Goal: Check status: Check status

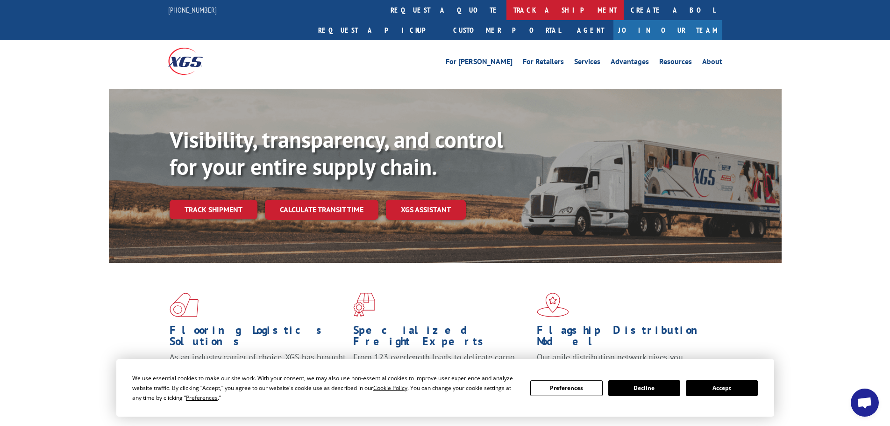
click at [506, 5] on link "track a shipment" at bounding box center [564, 10] width 117 height 20
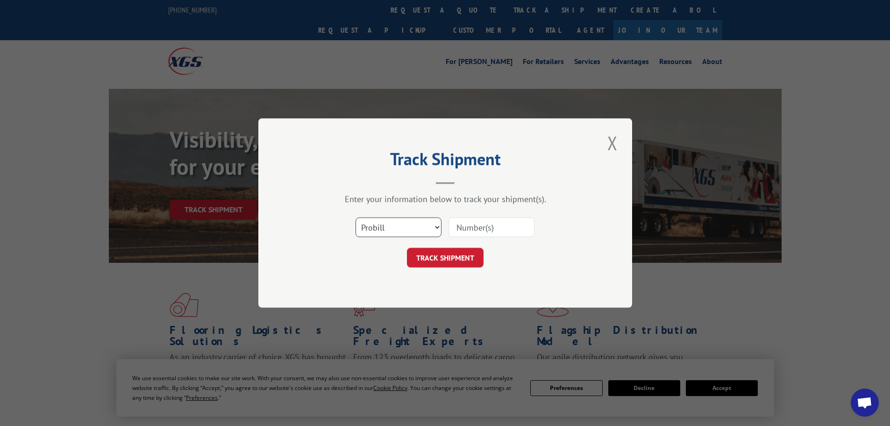
click at [380, 228] on select "Select category... Probill BOL PO" at bounding box center [398, 227] width 86 height 20
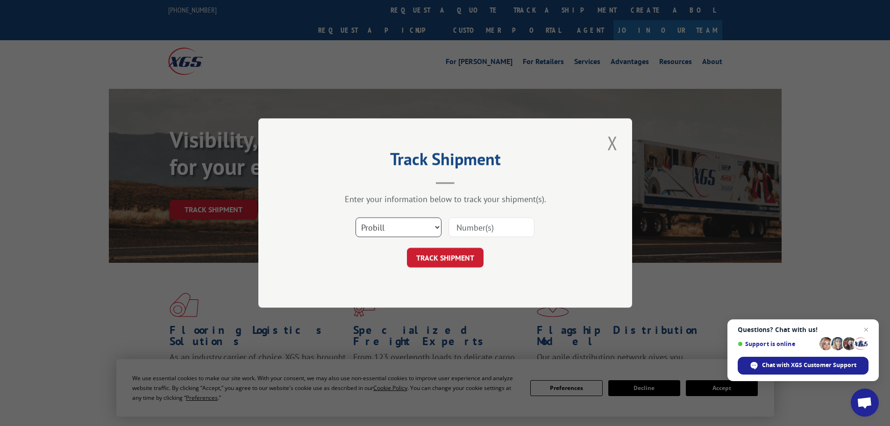
select select "bol"
click at [355, 217] on select "Select category... Probill BOL PO" at bounding box center [398, 227] width 86 height 20
click at [495, 228] on input at bounding box center [491, 227] width 86 height 20
paste input "5947706"
type input "5947706"
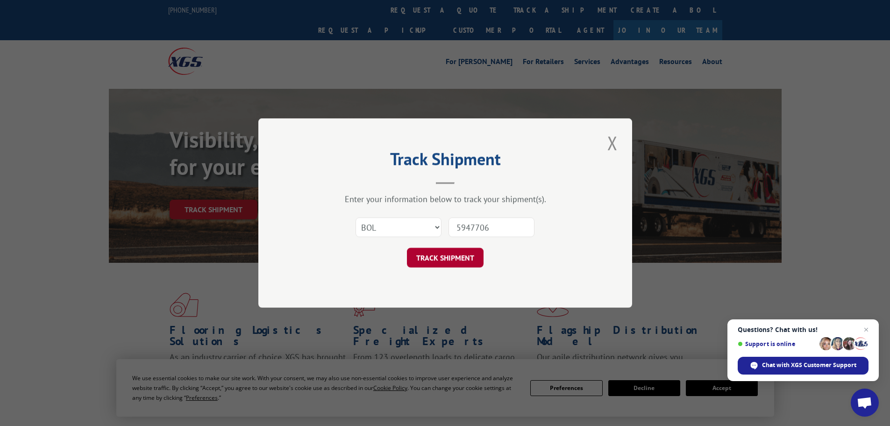
click at [453, 259] on button "TRACK SHIPMENT" at bounding box center [445, 258] width 77 height 20
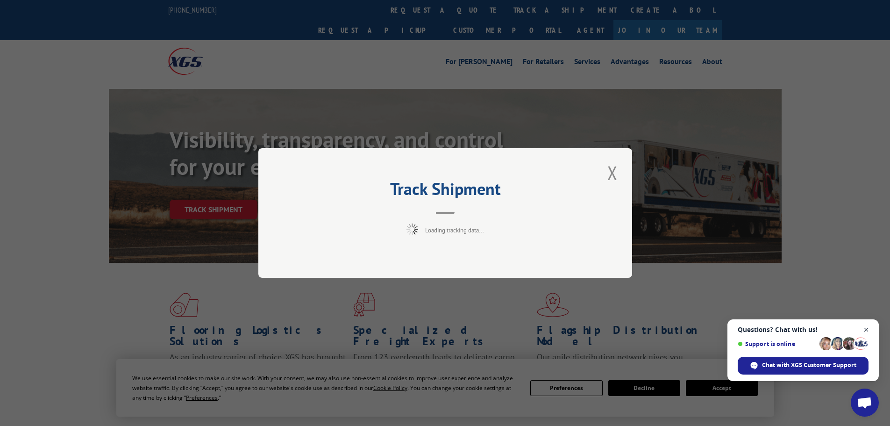
click at [866, 329] on span "Open chat" at bounding box center [866, 330] width 12 height 12
